Goal: Task Accomplishment & Management: Complete application form

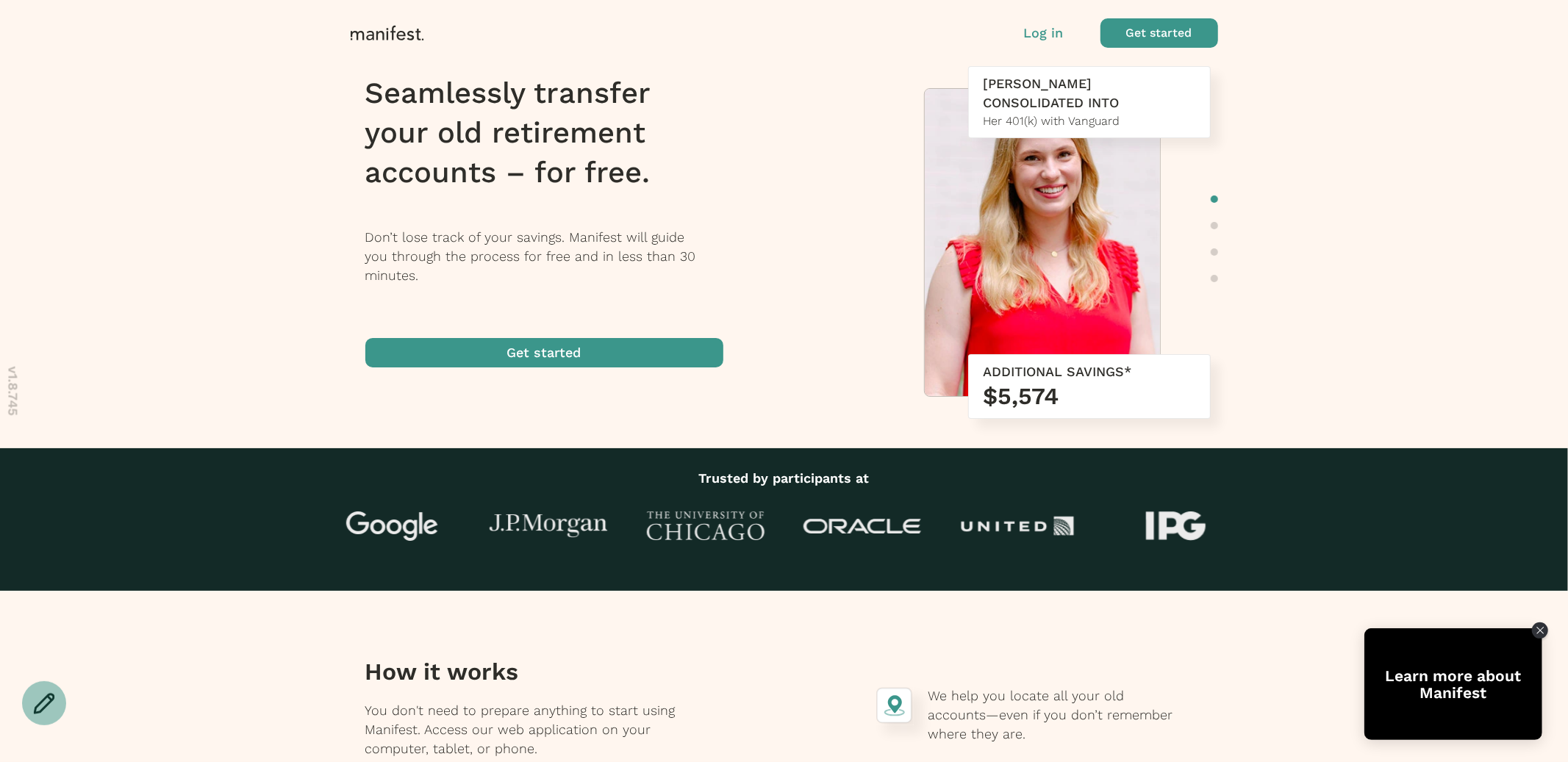
click at [1153, 42] on span "button" at bounding box center [1159, 33] width 118 height 30
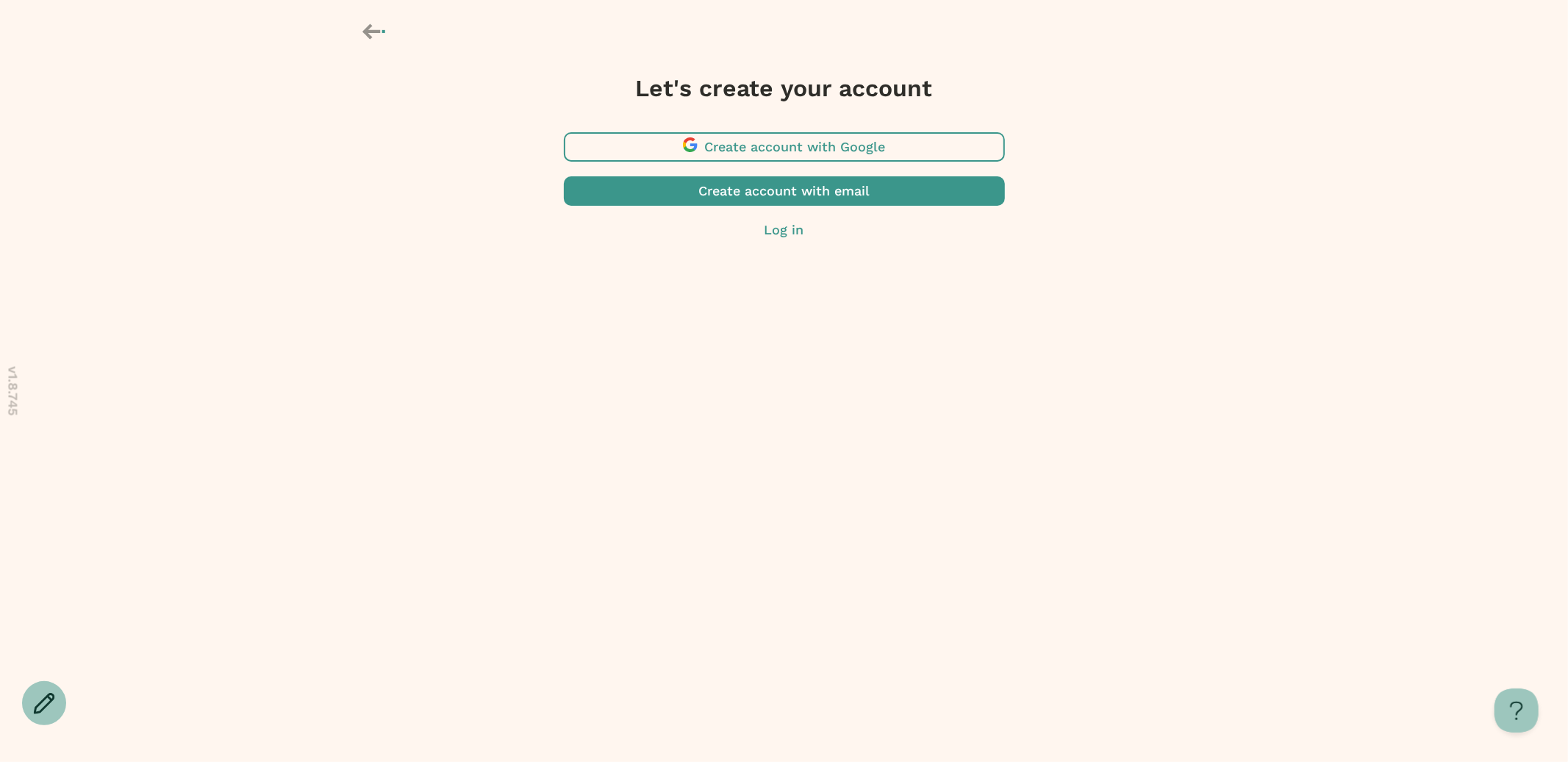
click at [798, 147] on span "button" at bounding box center [784, 146] width 441 height 30
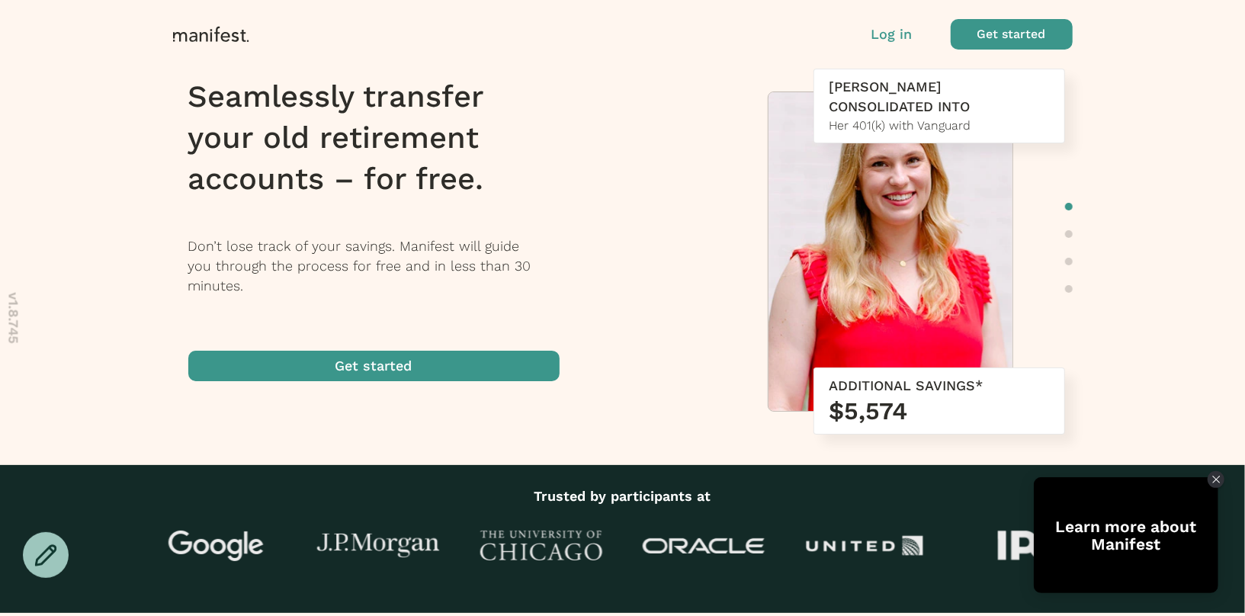
click at [1017, 37] on span "button" at bounding box center [1012, 34] width 122 height 31
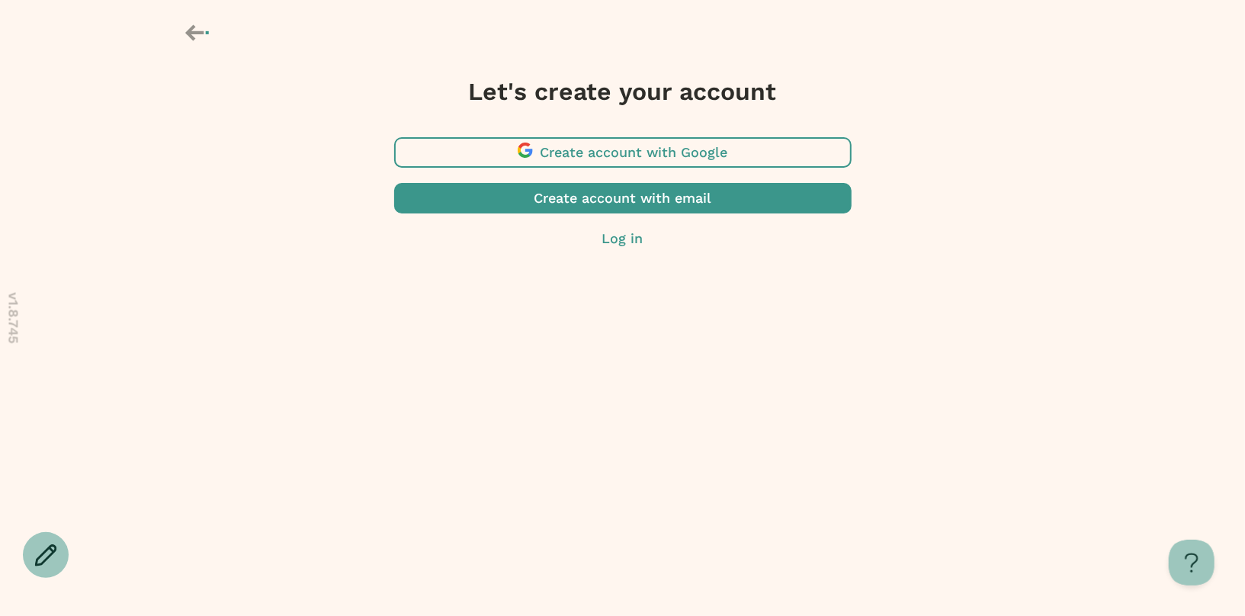
click at [760, 147] on span "button" at bounding box center [623, 152] width 458 height 31
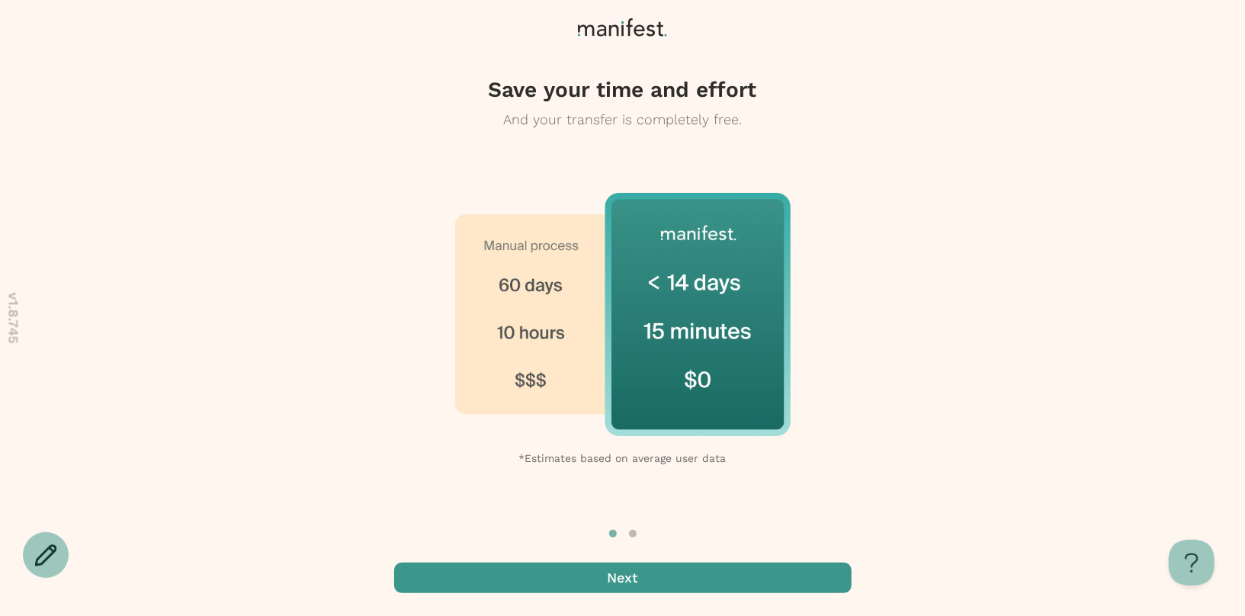
click at [675, 575] on span "button" at bounding box center [623, 578] width 458 height 31
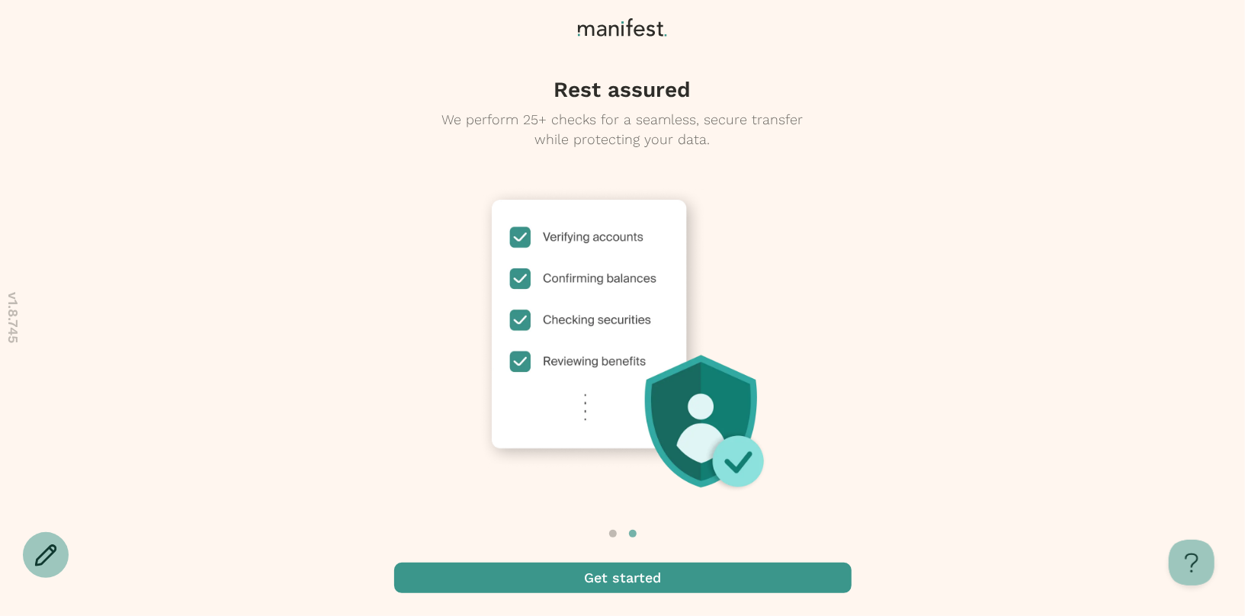
click at [675, 575] on span "button" at bounding box center [623, 578] width 458 height 31
